Goal: Information Seeking & Learning: Learn about a topic

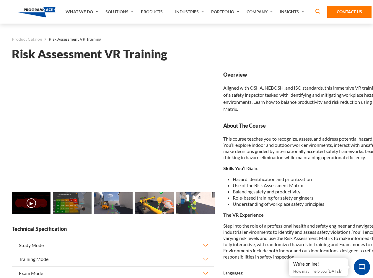
click at [120, 12] on link "Solutions" at bounding box center [119, 12] width 35 height 24
click at [0, 0] on div "AI & Computer Vision Solutions Computer Vision Quality Control AI tools for fas…" at bounding box center [0, 0] width 0 height 0
click at [0, 0] on div "AI & Computer Vision Solutions Virtual Training Solutions Virtual Tour Solution…" at bounding box center [0, 0] width 0 height 0
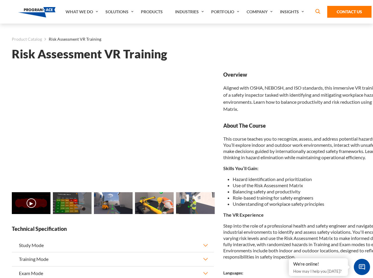
click at [0, 0] on div "AI & Computer Vision Solutions Virtual Training Solutions Virtual Tour Solution…" at bounding box center [0, 0] width 0 height 0
click at [0, 0] on div "AI & Computer Vision Solutions Computer Vision Quality Control AI tools for fas…" at bounding box center [0, 0] width 0 height 0
